Goal: Task Accomplishment & Management: Use online tool/utility

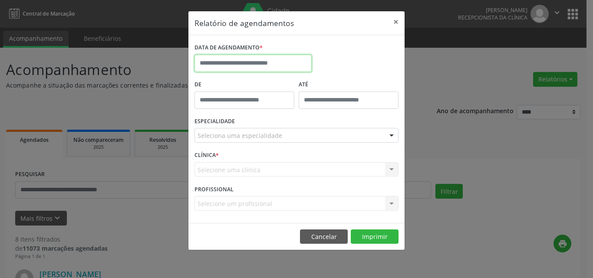
click at [269, 56] on input "text" at bounding box center [252, 63] width 117 height 17
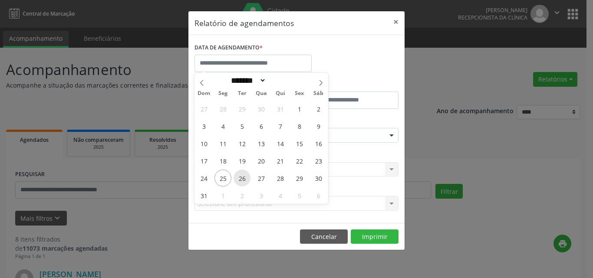
click at [241, 178] on span "26" at bounding box center [242, 178] width 17 height 17
type input "**********"
drag, startPoint x: 262, startPoint y: 178, endPoint x: 254, endPoint y: 178, distance: 7.8
click at [254, 178] on span "27" at bounding box center [261, 178] width 17 height 17
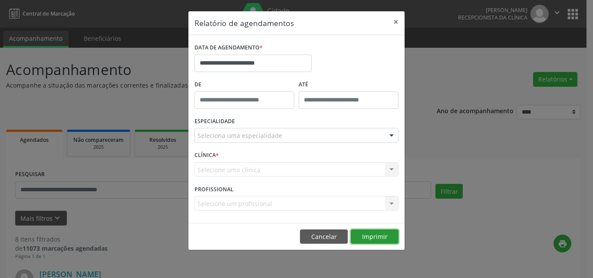
click at [372, 236] on button "Imprimir" at bounding box center [375, 237] width 48 height 15
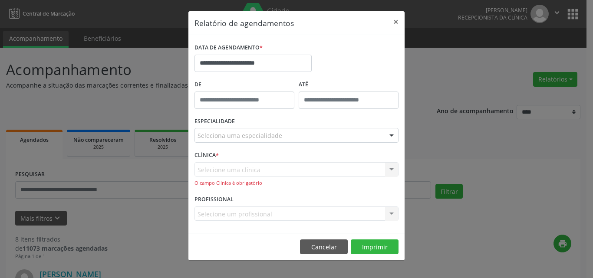
click at [286, 164] on div "Selecione uma clínica Nenhum resultado encontrado para: " " Não há nenhuma opçã…" at bounding box center [296, 174] width 204 height 25
click at [257, 129] on div "Seleciona uma especialidade" at bounding box center [296, 135] width 204 height 15
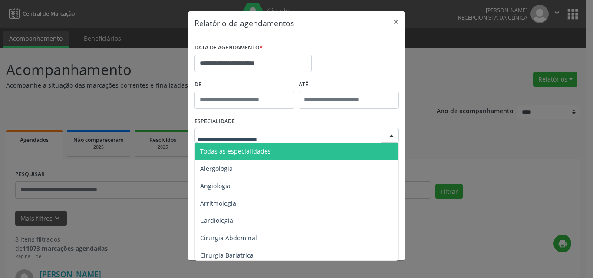
drag, startPoint x: 270, startPoint y: 156, endPoint x: 276, endPoint y: 158, distance: 5.8
click at [270, 155] on span "Todas as especialidades" at bounding box center [297, 151] width 204 height 17
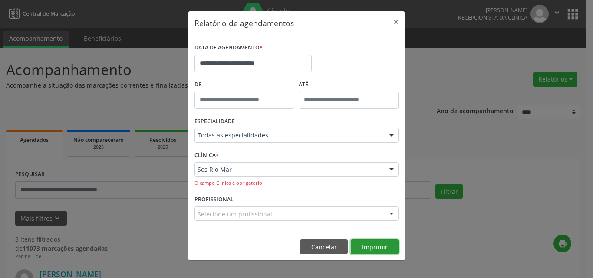
click at [368, 244] on button "Imprimir" at bounding box center [375, 247] width 48 height 15
